Goal: Check status: Check status

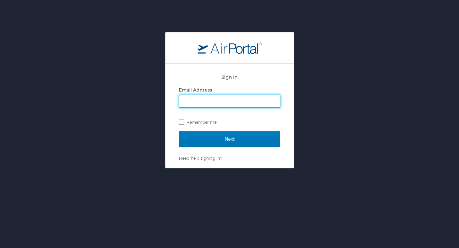
click at [219, 100] on input "Email Address" at bounding box center [229, 101] width 101 height 12
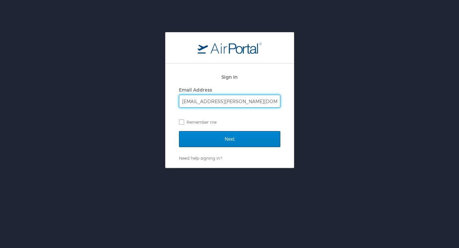
type input "brie.mercedes@howard.edu"
click at [221, 141] on input "Next" at bounding box center [229, 139] width 101 height 16
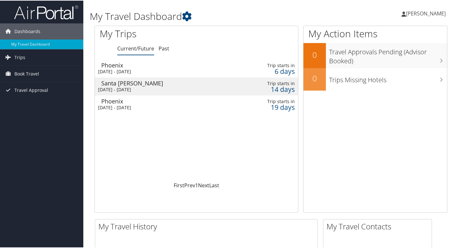
click at [163, 85] on div "Santa [PERSON_NAME]" at bounding box center [167, 83] width 132 height 6
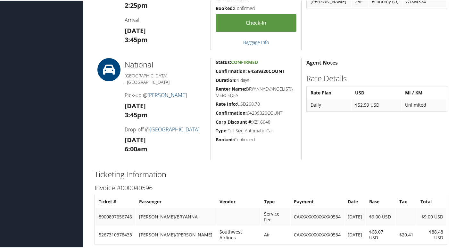
scroll to position [749, 0]
